Goal: Information Seeking & Learning: Find specific page/section

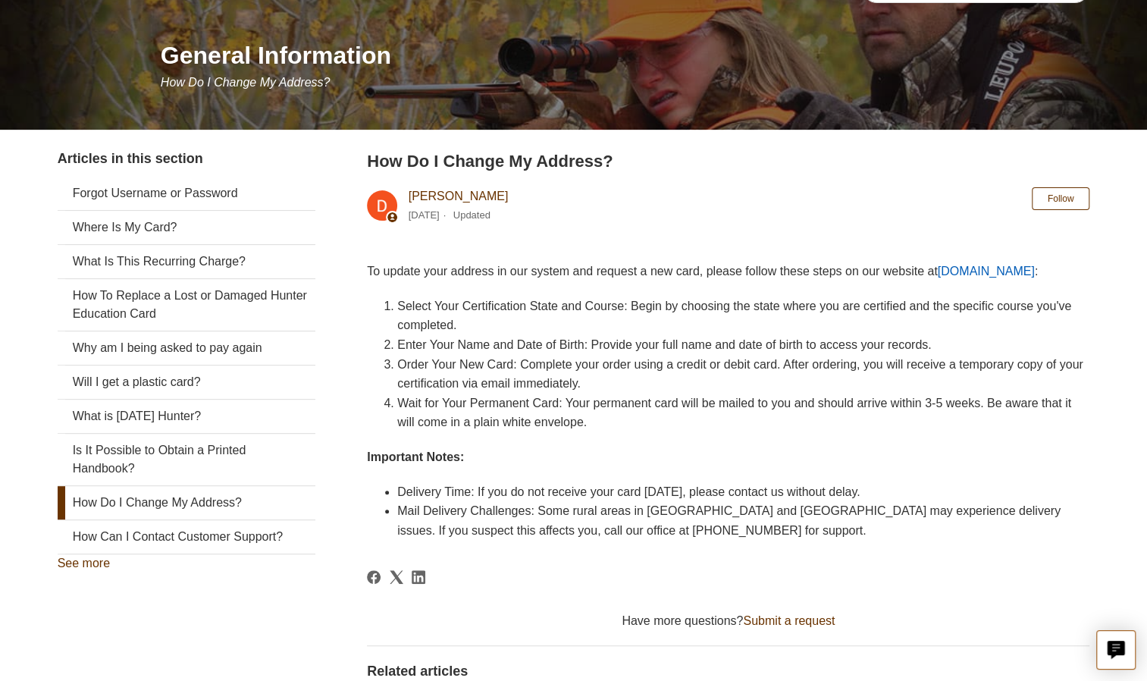
scroll to position [163, 0]
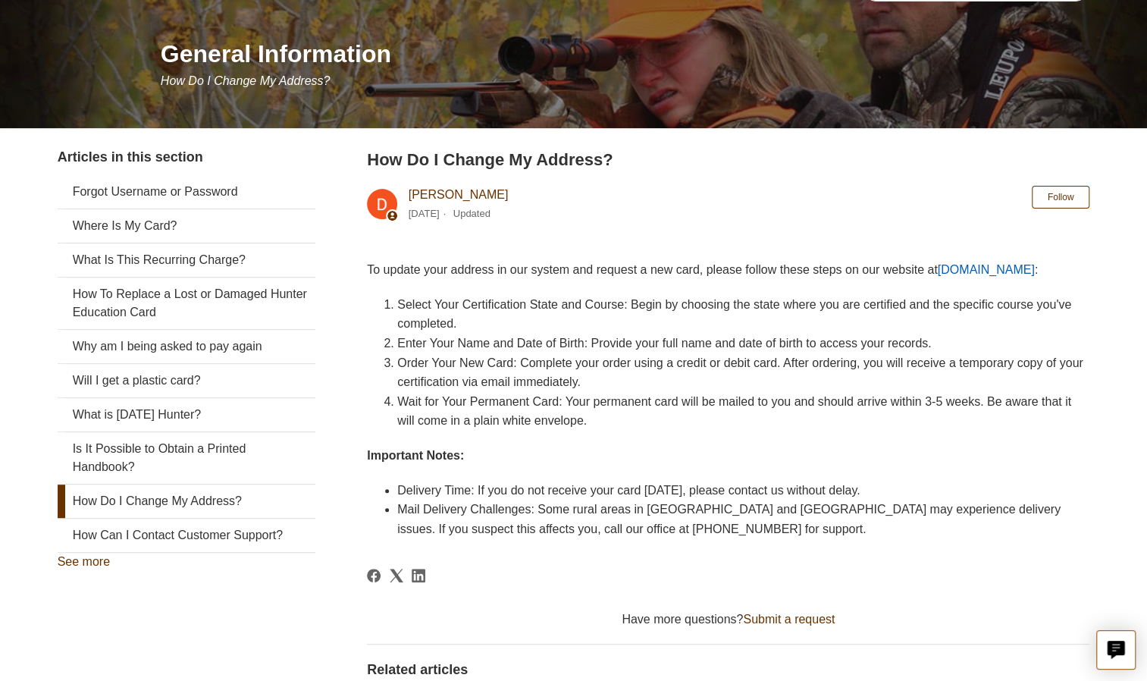
click at [981, 261] on p "To update your address in our system and request a new card, please follow thes…" at bounding box center [728, 270] width 722 height 20
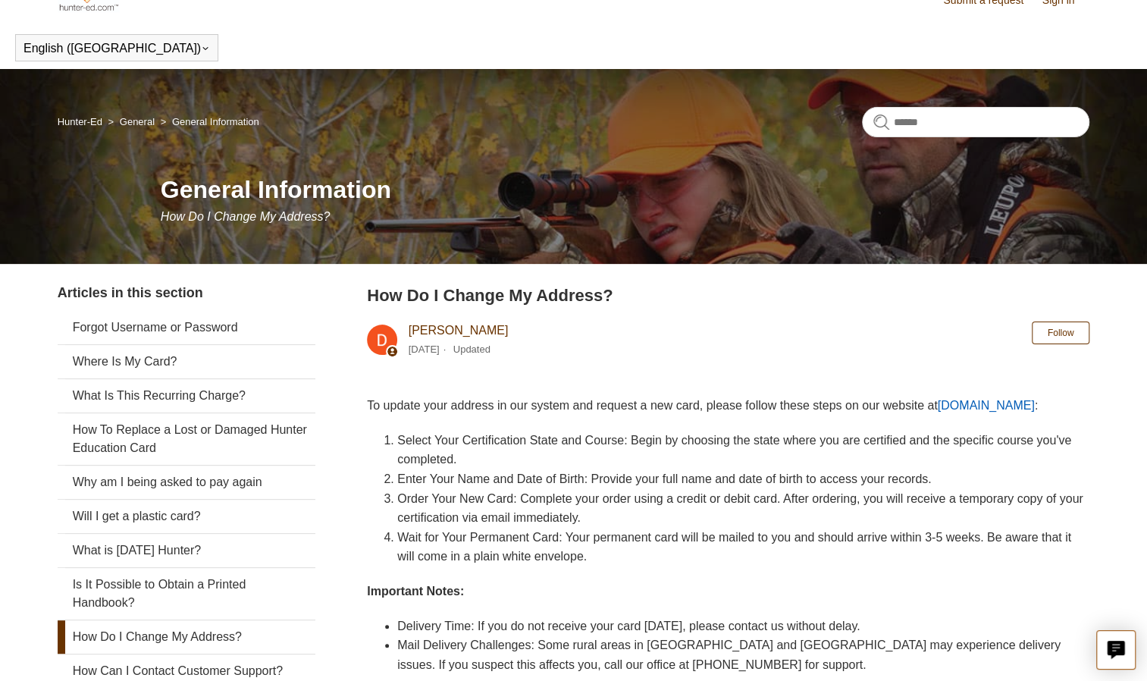
scroll to position [0, 0]
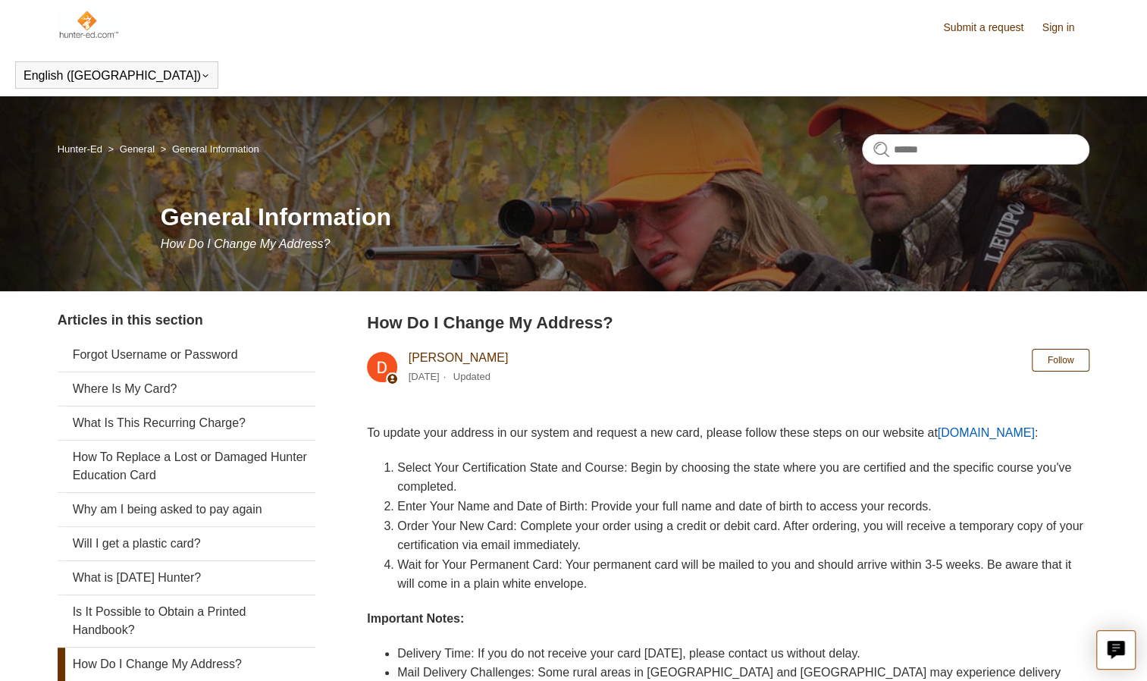
click at [968, 435] on link "[DOMAIN_NAME]" at bounding box center [985, 432] width 97 height 13
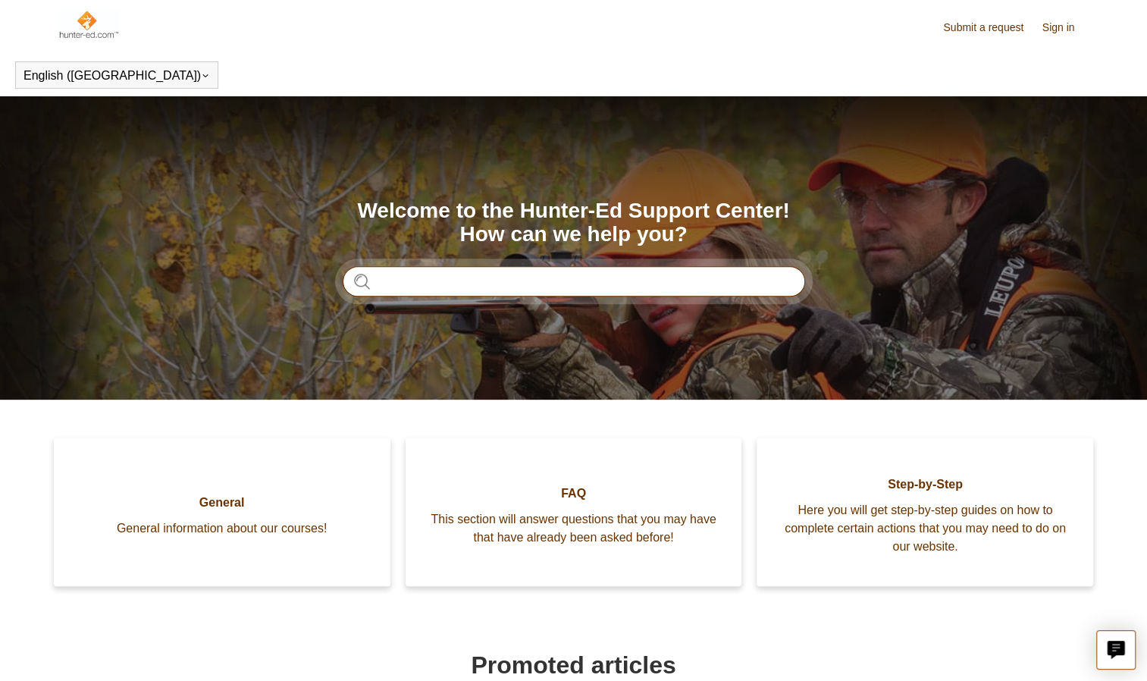
click at [422, 283] on input "Search" at bounding box center [574, 281] width 462 height 30
type input "**********"
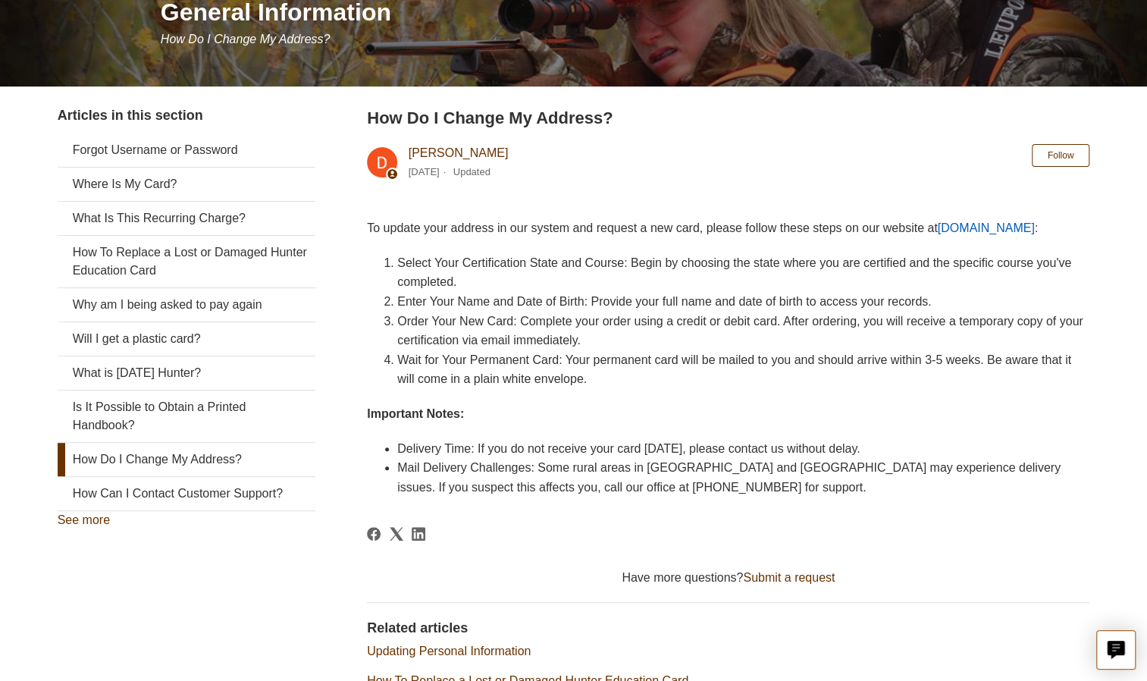
scroll to position [233, 0]
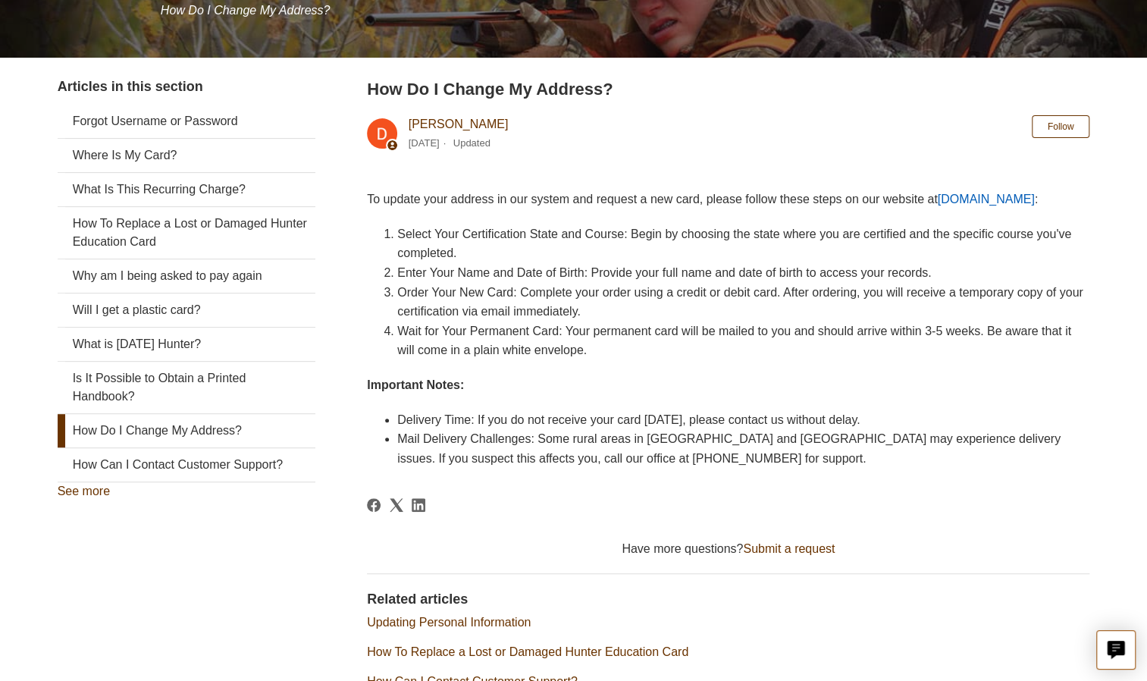
click at [962, 196] on link "Ilostmycard.com" at bounding box center [985, 198] width 97 height 13
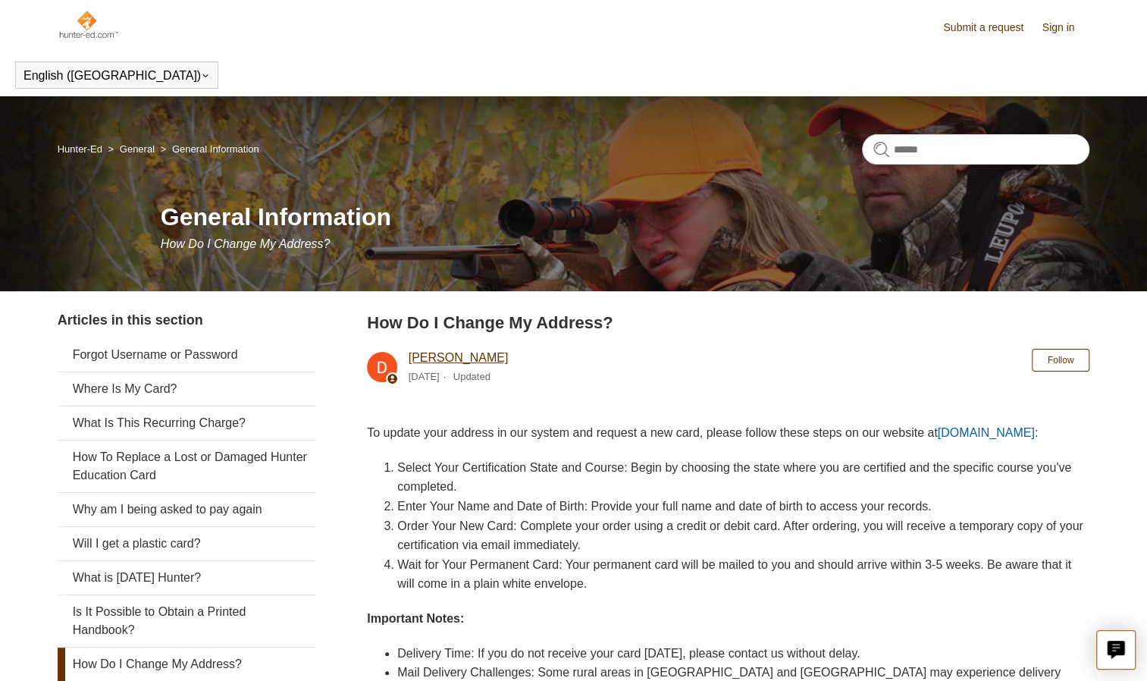
scroll to position [2, 0]
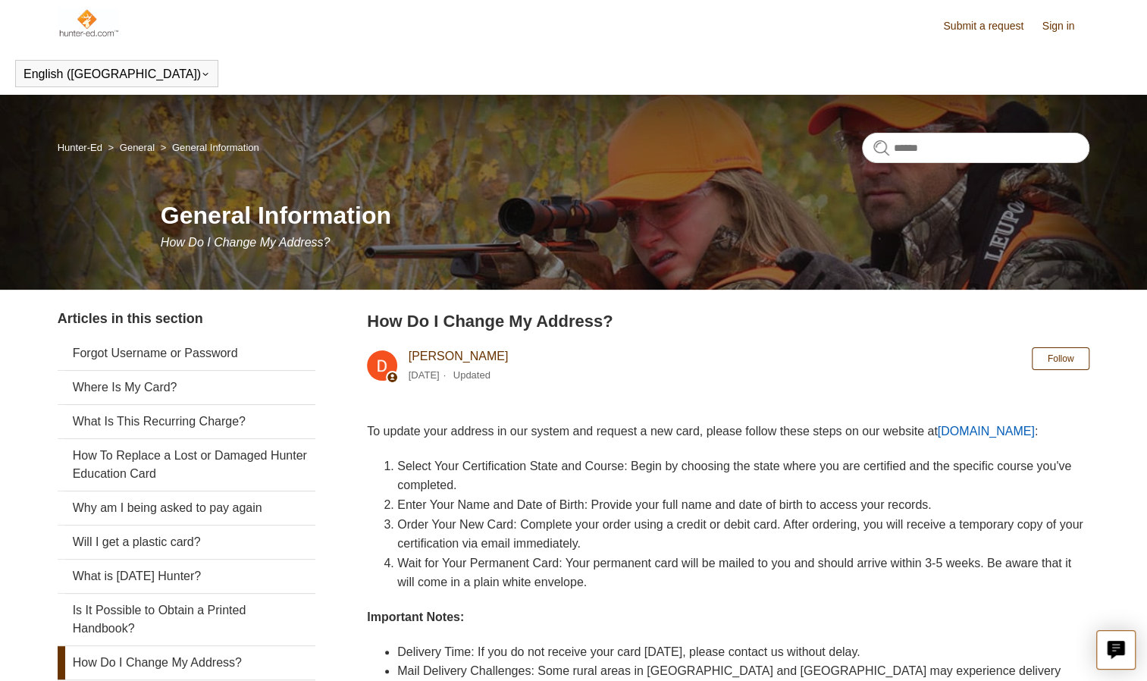
click at [969, 30] on link "Submit a request" at bounding box center [990, 26] width 95 height 16
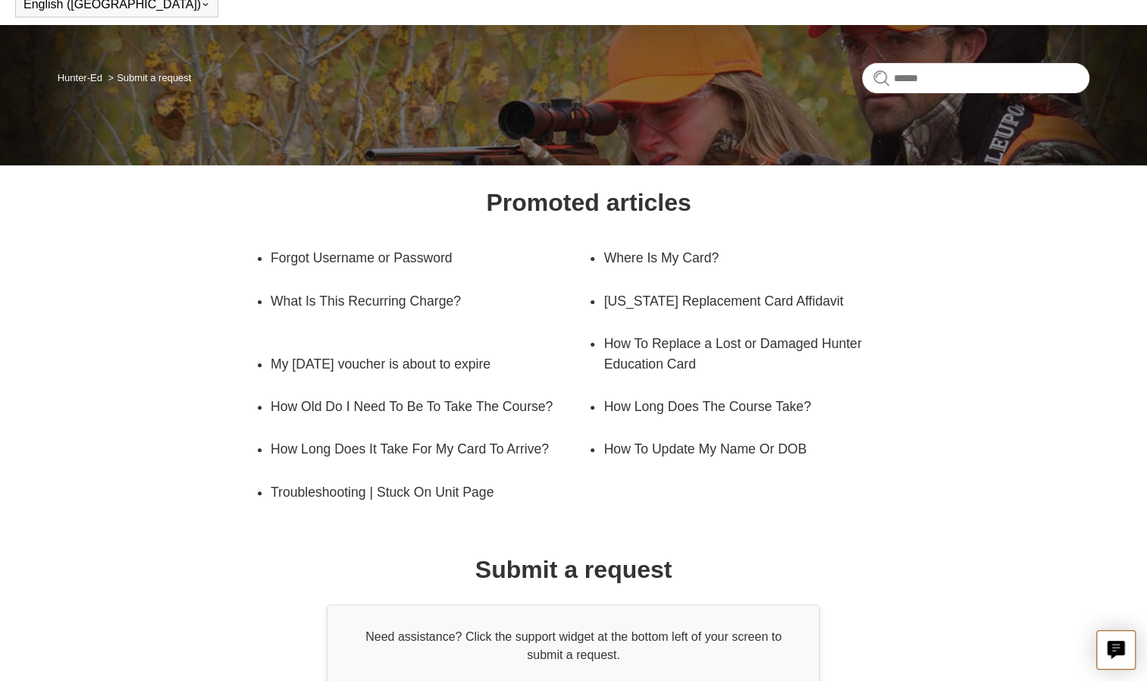
scroll to position [205, 0]
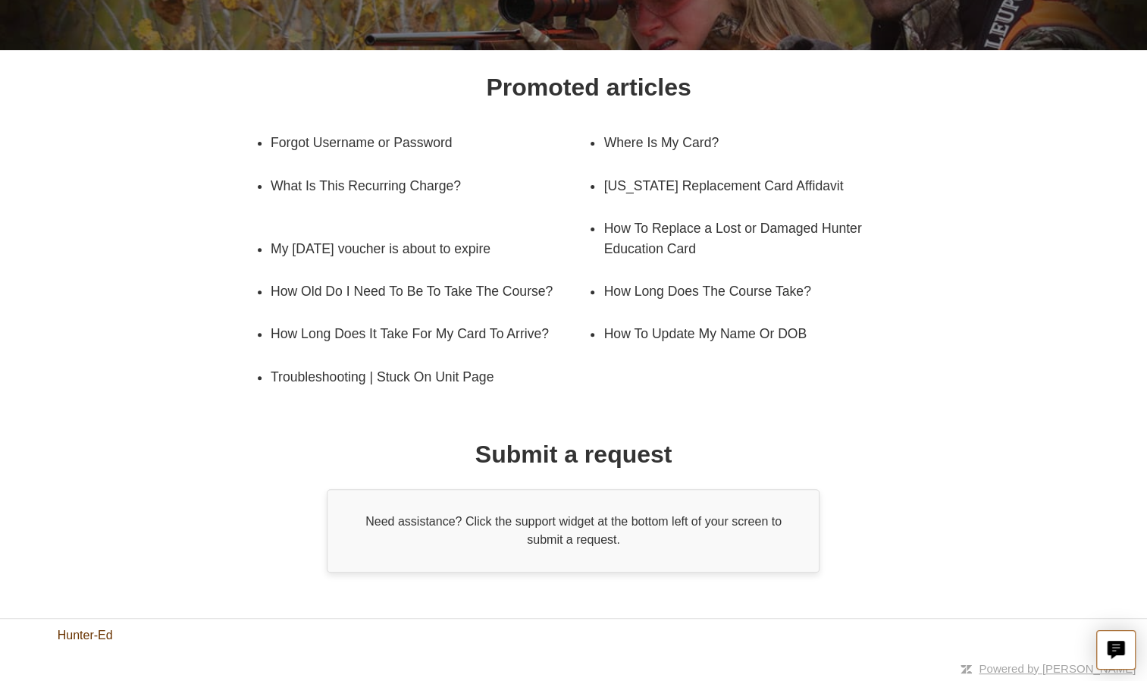
click at [80, 635] on link "Hunter-Ed" at bounding box center [85, 635] width 55 height 18
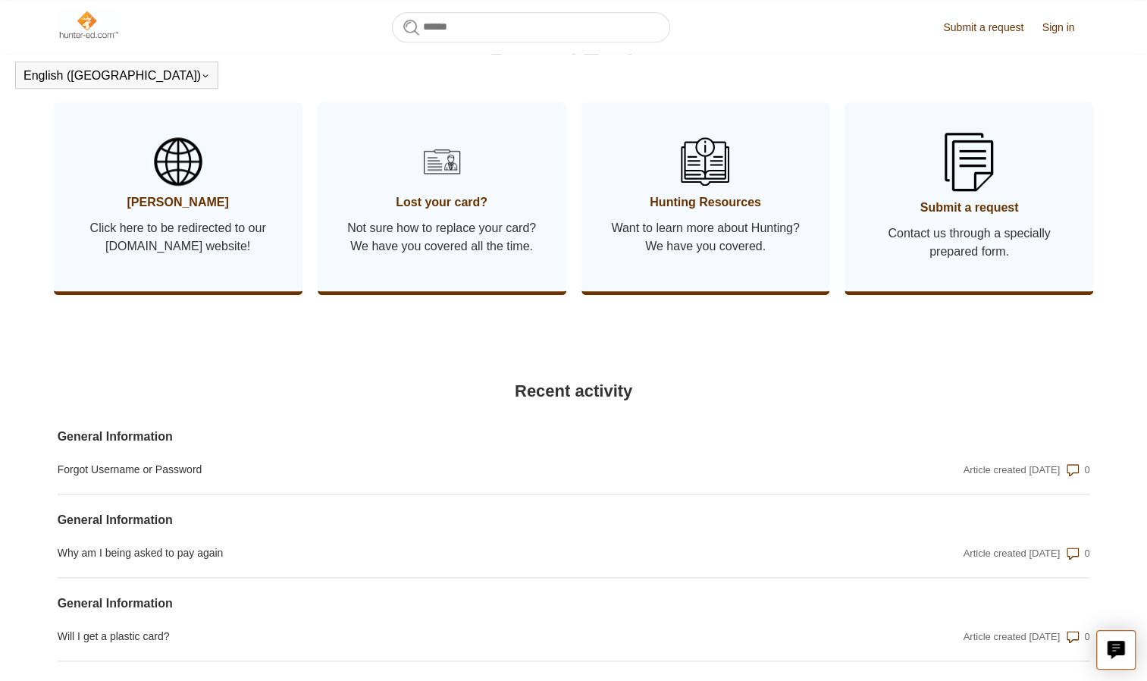
scroll to position [806, 0]
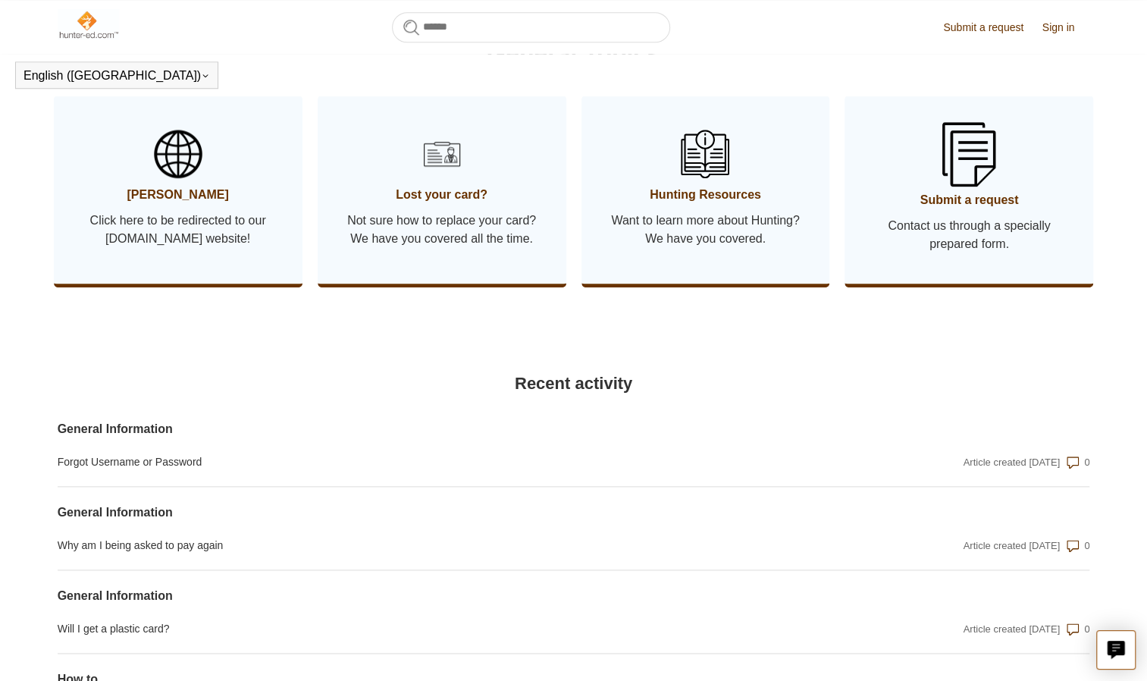
click at [1019, 238] on link "Submit a request Contact us through a specially prepared form." at bounding box center [968, 189] width 249 height 189
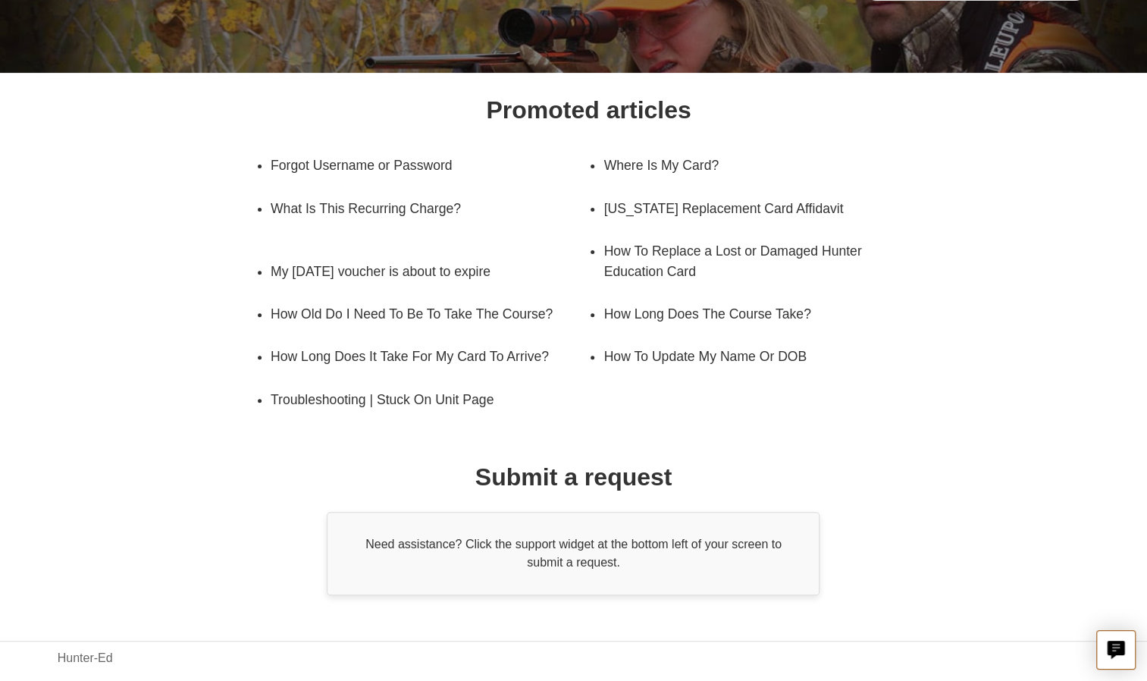
scroll to position [205, 0]
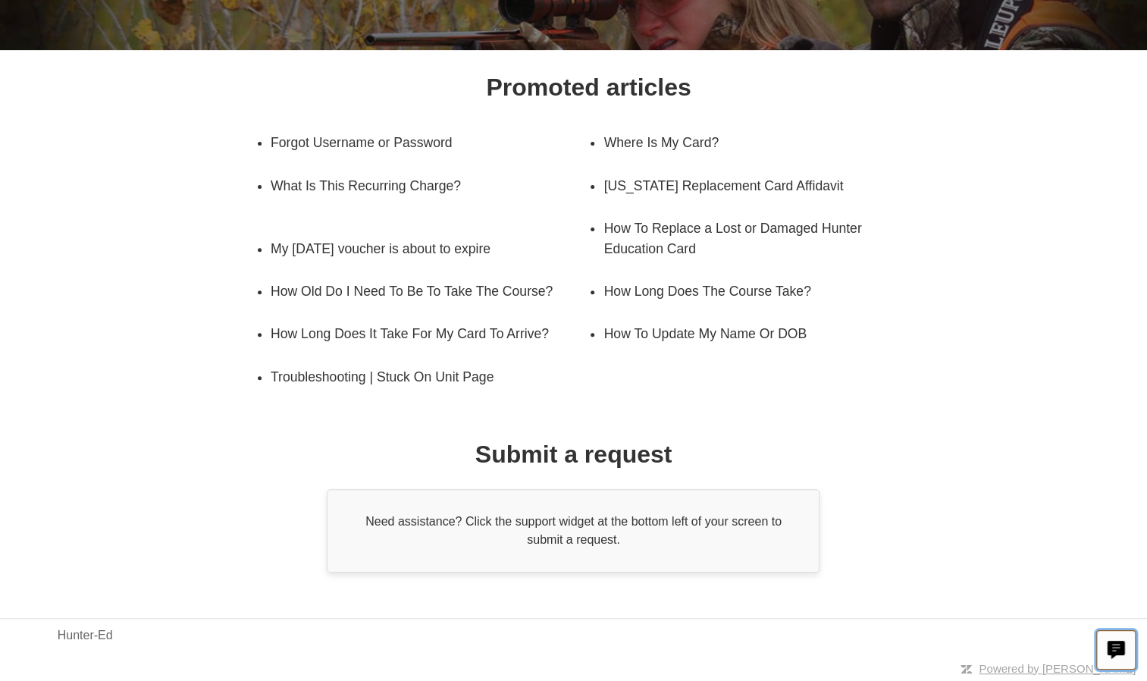
click at [1112, 650] on icon "Live chat" at bounding box center [1116, 647] width 8 height 6
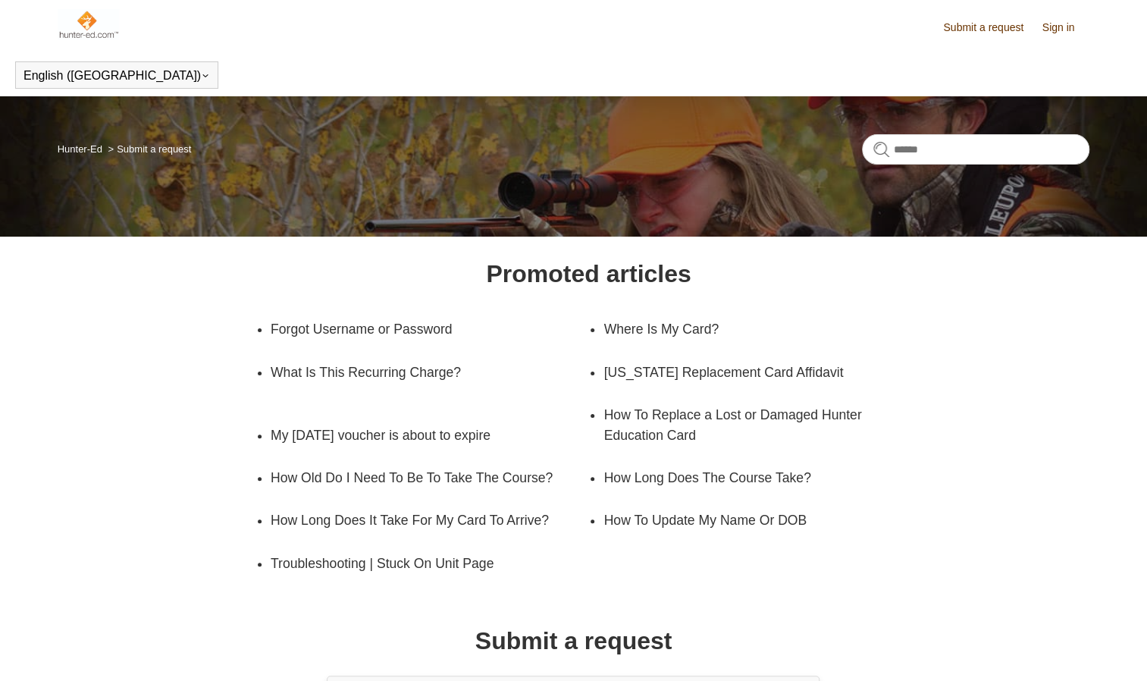
click at [973, 32] on link "Submit a request" at bounding box center [990, 28] width 95 height 16
click at [1047, 30] on link "Sign in" at bounding box center [1066, 28] width 48 height 16
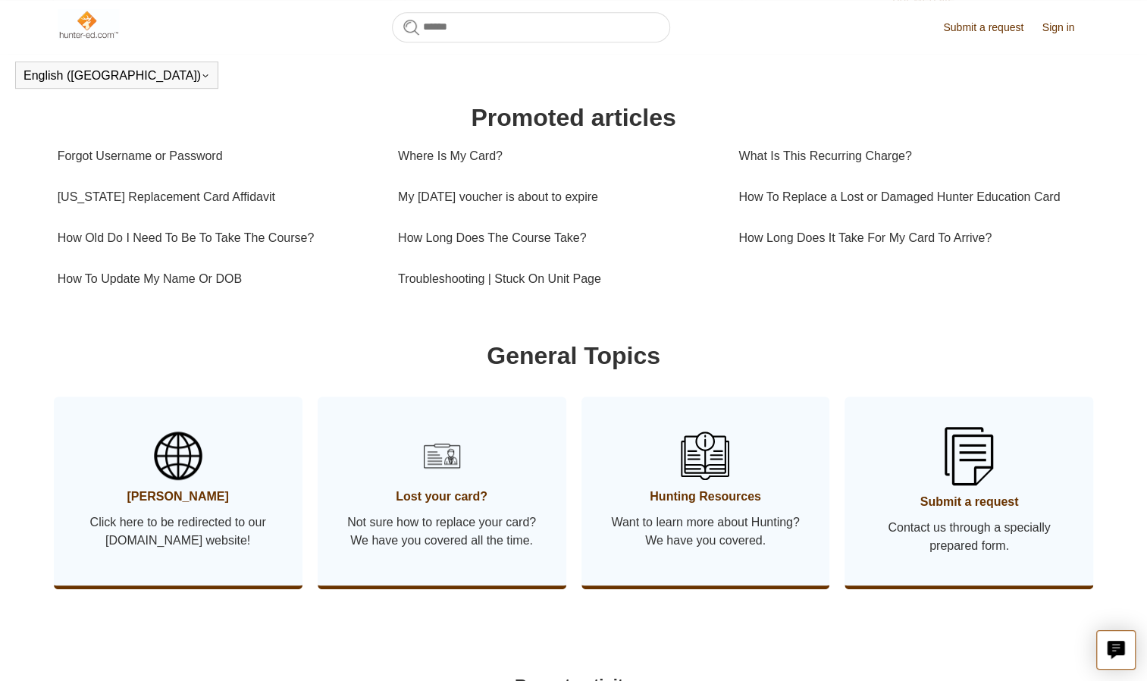
scroll to position [503, 0]
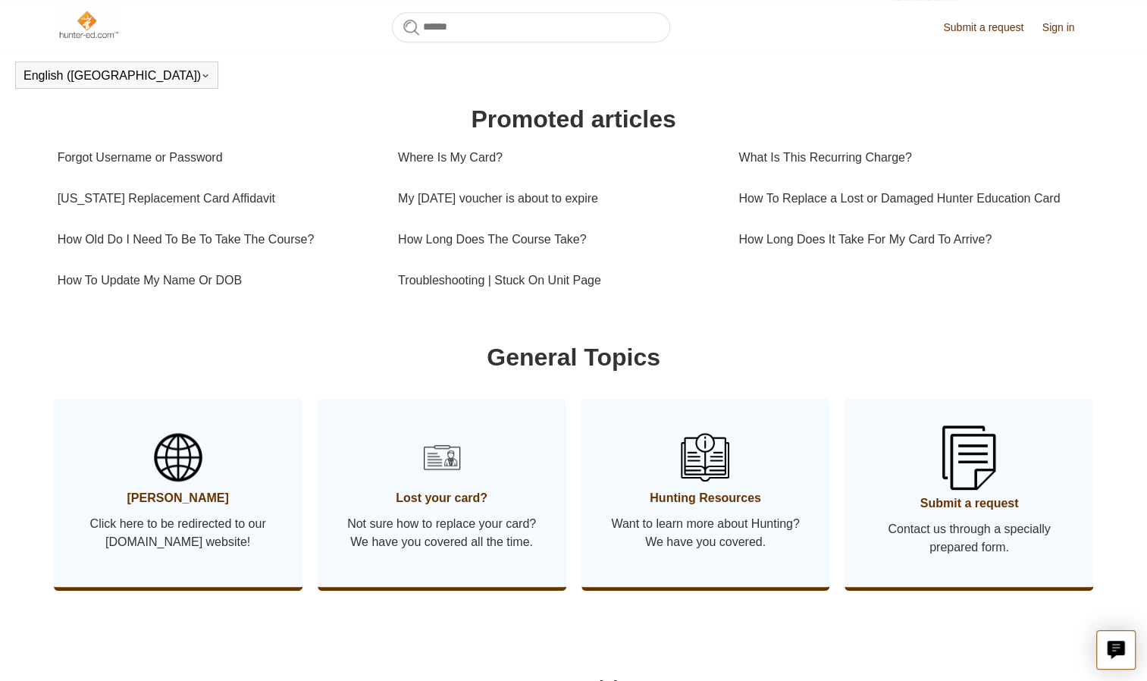
click at [990, 489] on img at bounding box center [968, 457] width 53 height 64
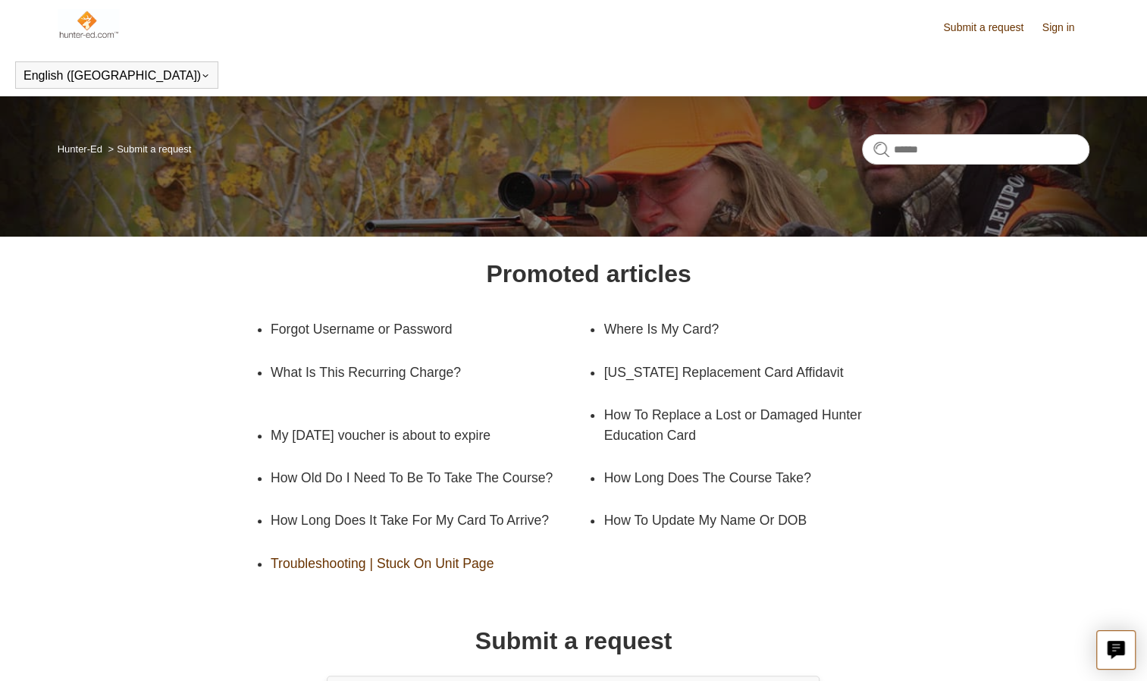
click at [467, 577] on link "Troubleshooting | Stuck On Unit Page" at bounding box center [419, 563] width 296 height 42
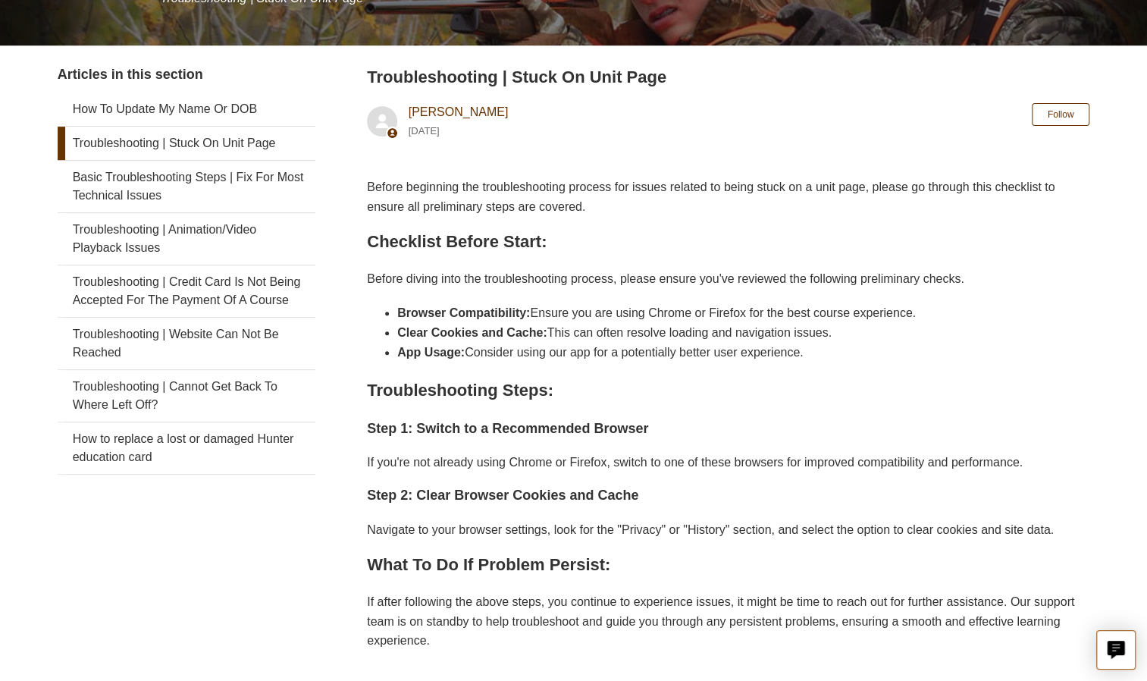
scroll to position [608, 0]
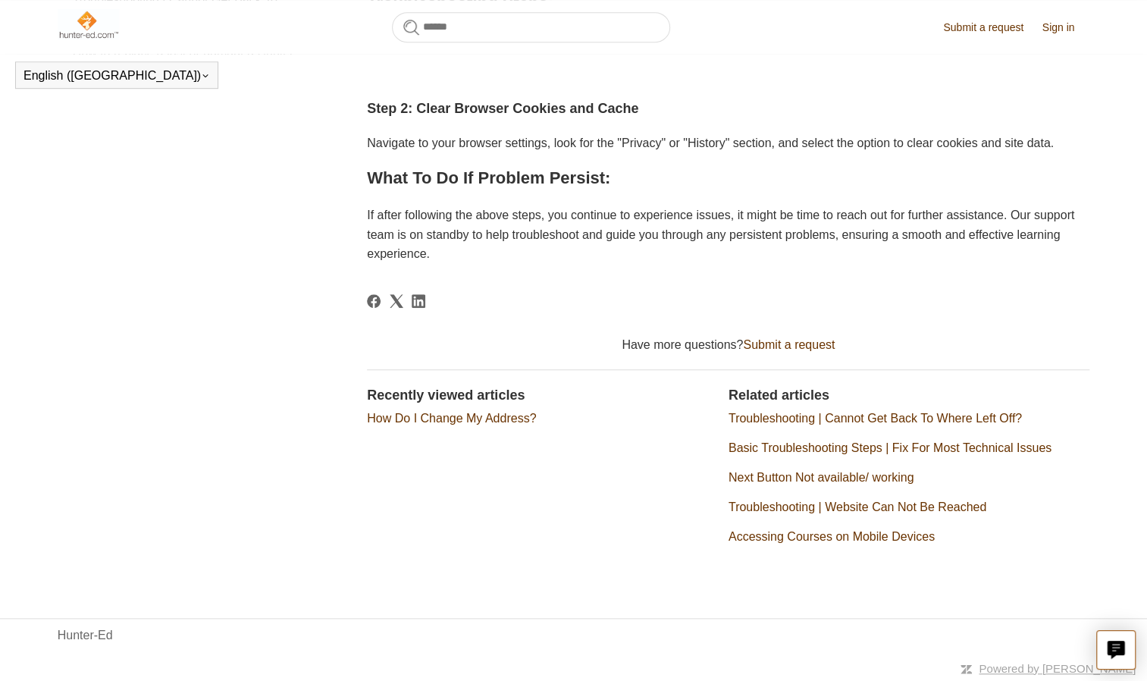
click at [452, 418] on link "How Do I Change My Address?" at bounding box center [451, 418] width 169 height 13
